Goal: Task Accomplishment & Management: Manage account settings

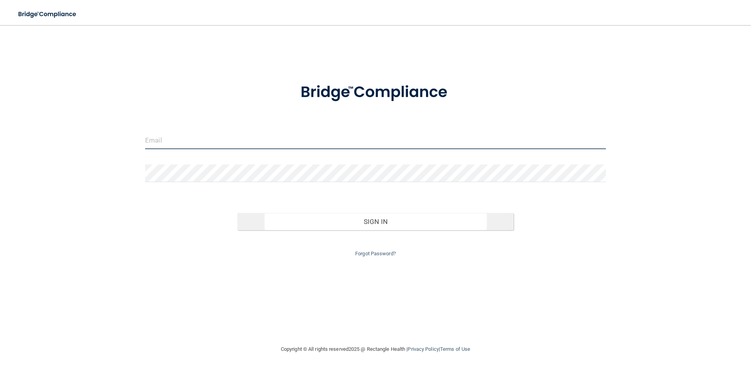
type input "[EMAIL_ADDRESS][DOMAIN_NAME]"
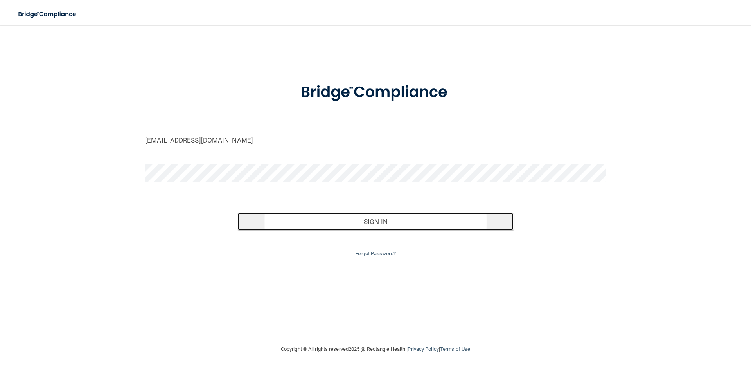
click at [364, 221] on button "Sign In" at bounding box center [375, 221] width 276 height 17
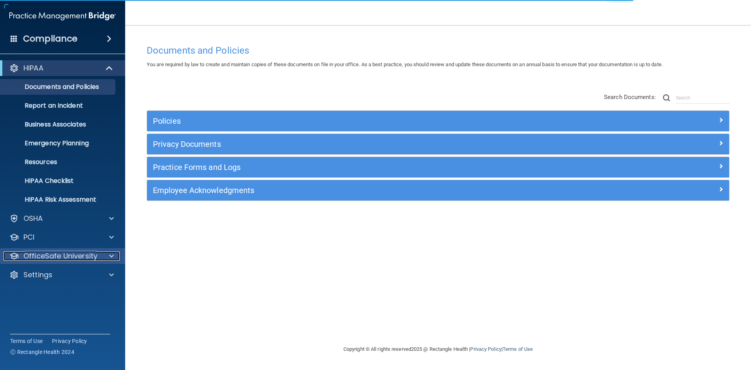
click at [103, 256] on div at bounding box center [111, 255] width 20 height 9
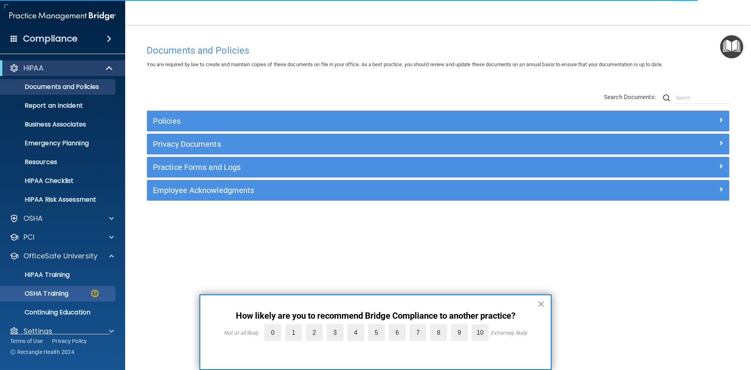
scroll to position [11, 0]
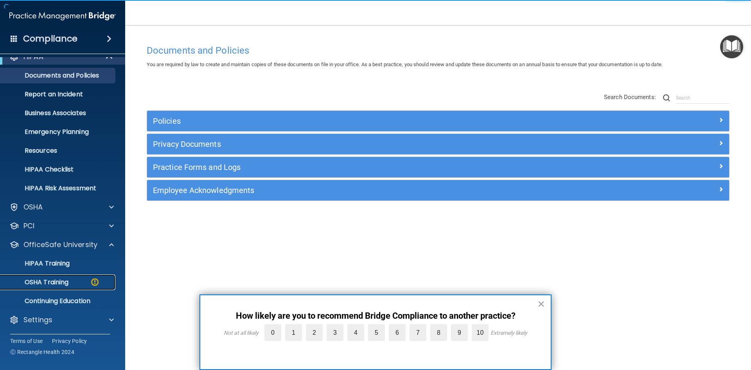
click at [85, 281] on div "OSHA Training" at bounding box center [58, 282] width 107 height 8
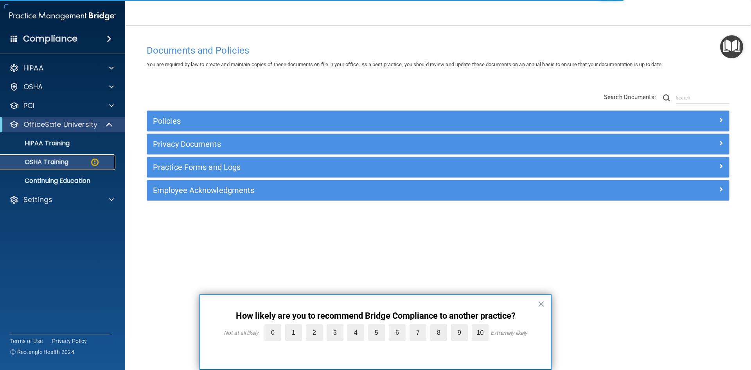
click at [44, 158] on p "OSHA Training" at bounding box center [36, 162] width 63 height 8
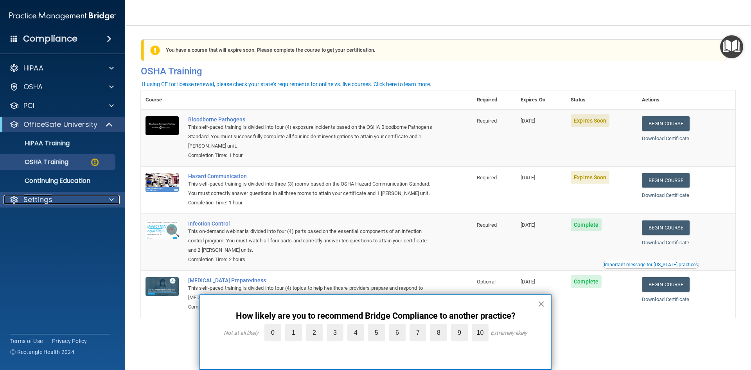
click at [48, 199] on p "Settings" at bounding box center [37, 199] width 29 height 9
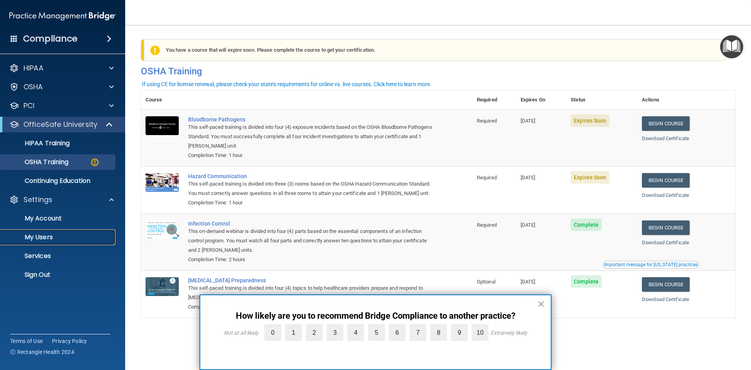
click at [45, 236] on p "My Users" at bounding box center [58, 237] width 107 height 8
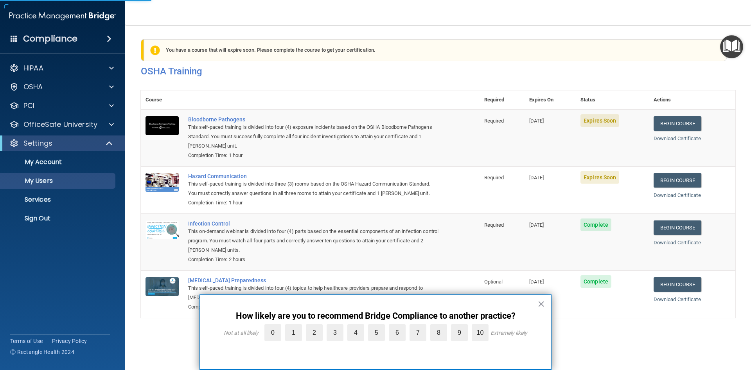
select select "20"
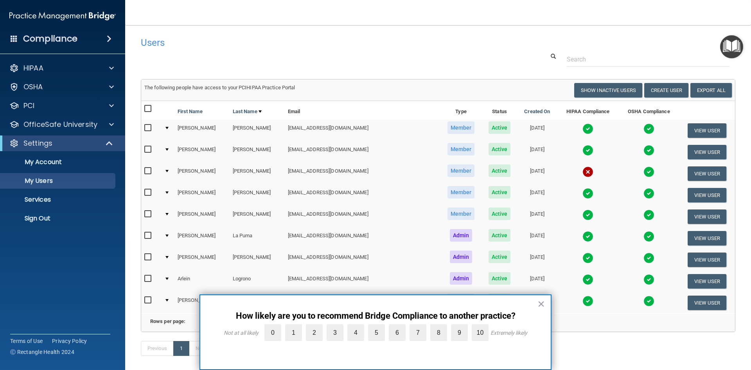
scroll to position [39, 0]
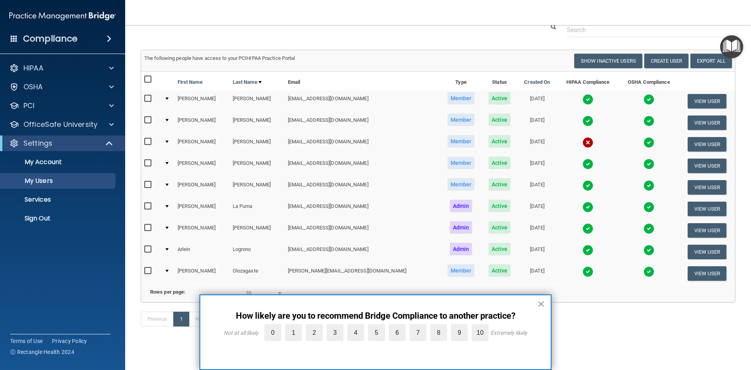
click at [540, 303] on button "×" at bounding box center [540, 303] width 7 height 13
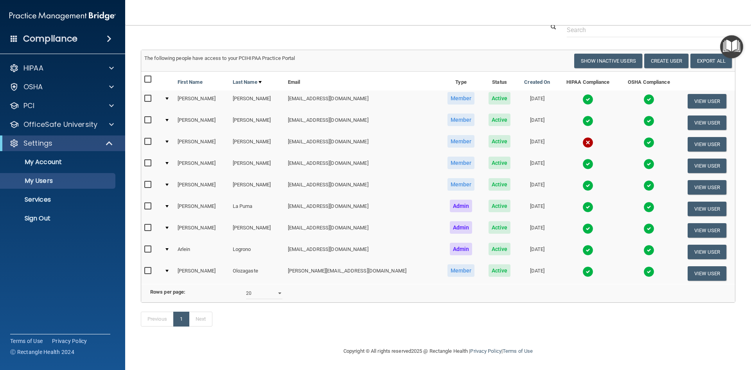
click at [450, 242] on span "Admin" at bounding box center [461, 248] width 23 height 13
click at [693, 244] on button "View User" at bounding box center [706, 251] width 39 height 14
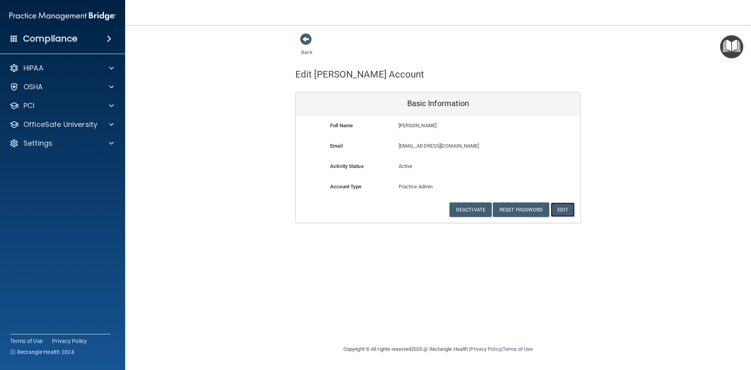
click at [562, 209] on button "Edit" at bounding box center [563, 209] width 24 height 14
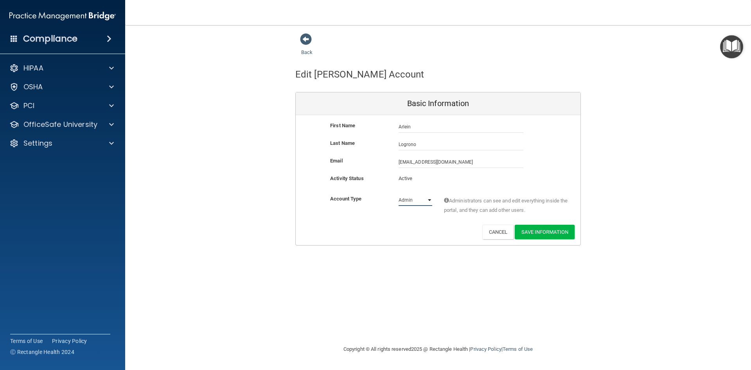
click at [429, 199] on select "Admin Member" at bounding box center [415, 200] width 34 height 12
select select "practice_member"
click at [398, 194] on select "Admin Member" at bounding box center [415, 200] width 34 height 12
click at [537, 231] on button "Save Information" at bounding box center [545, 231] width 60 height 14
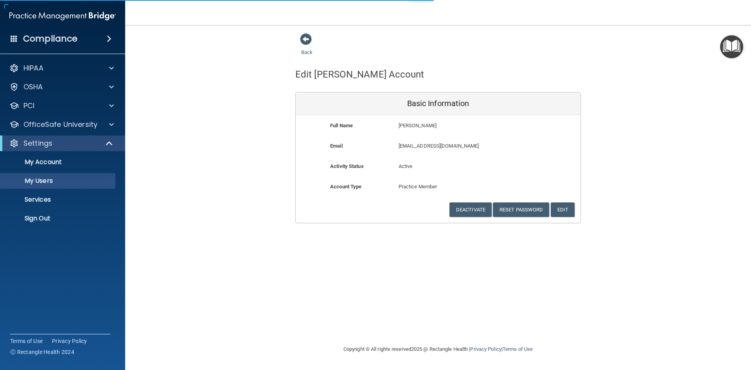
select select "20"
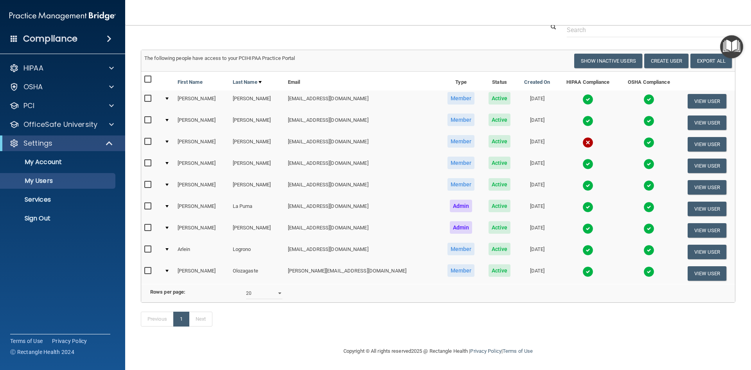
scroll to position [71, 0]
